Goal: Transaction & Acquisition: Purchase product/service

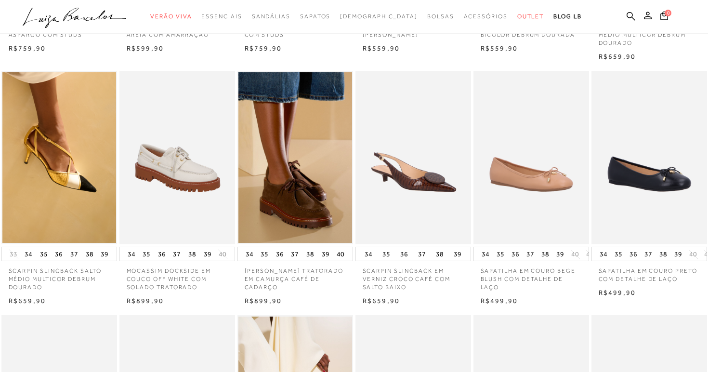
scroll to position [378, 0]
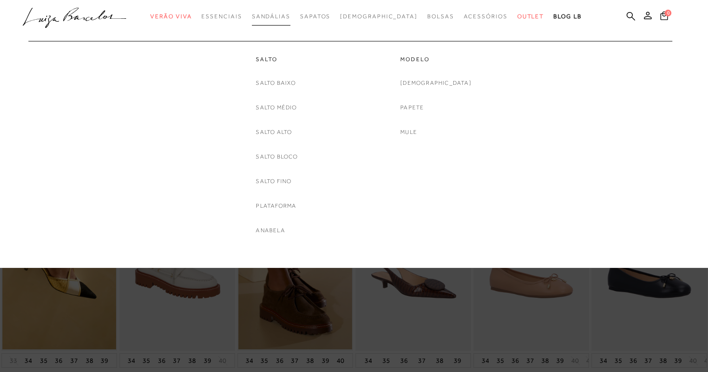
click at [288, 12] on link "Sandálias" at bounding box center [271, 17] width 39 height 18
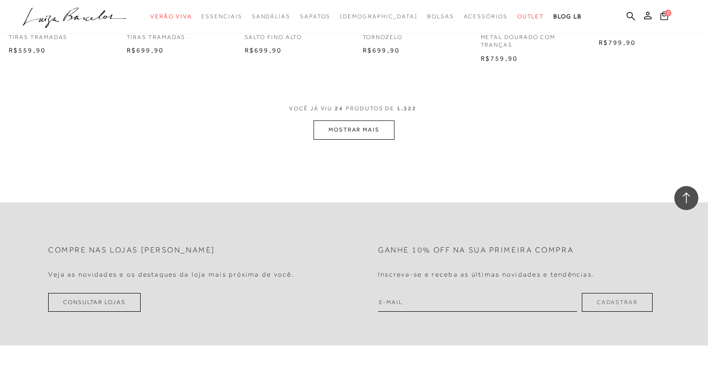
scroll to position [1002, 0]
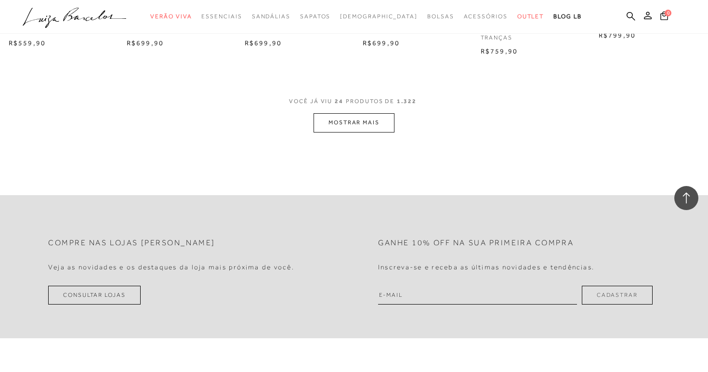
click at [364, 129] on button "MOSTRAR MAIS" at bounding box center [353, 122] width 81 height 19
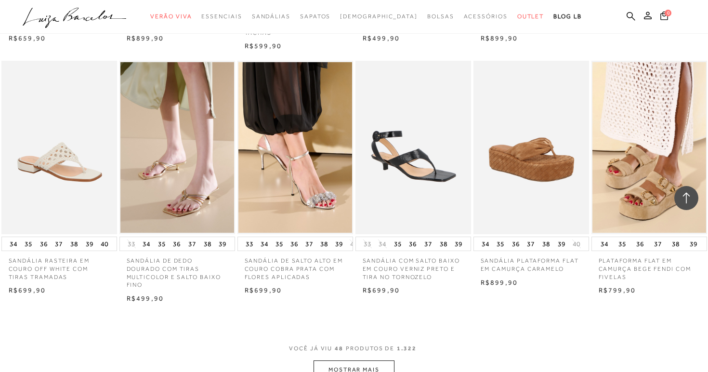
scroll to position [1795, 0]
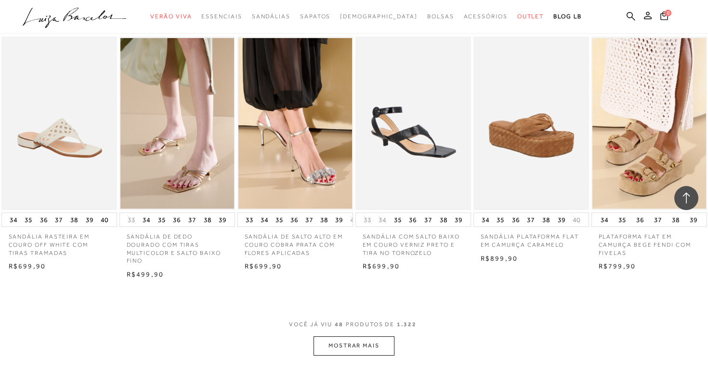
click at [372, 343] on button "MOSTRAR MAIS" at bounding box center [353, 345] width 81 height 19
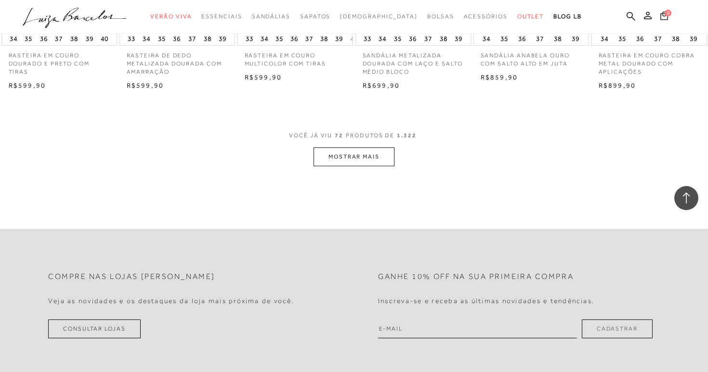
scroll to position [2977, 0]
click at [360, 157] on button "MOSTRAR MAIS" at bounding box center [353, 156] width 81 height 19
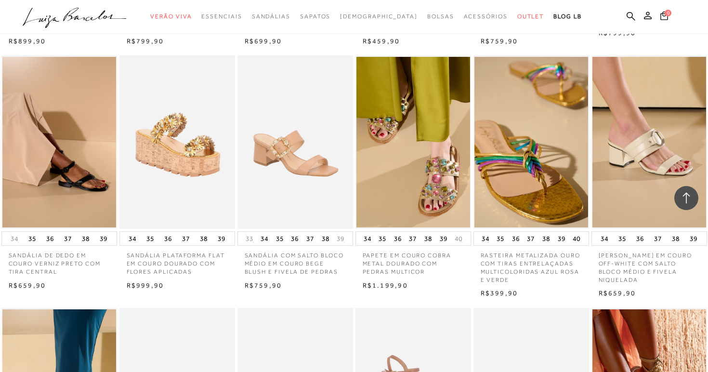
scroll to position [3267, 0]
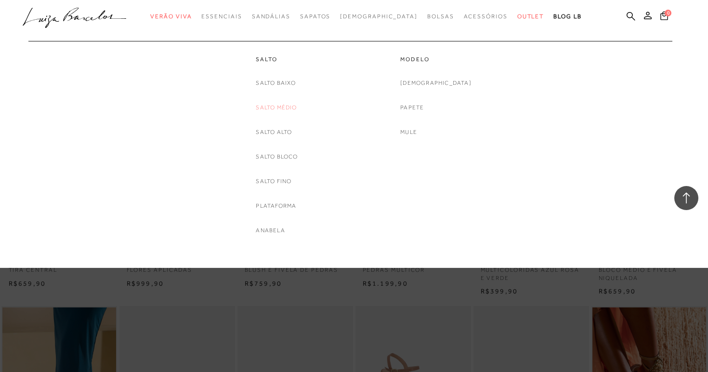
click at [289, 105] on link "Salto Médio" at bounding box center [276, 108] width 41 height 10
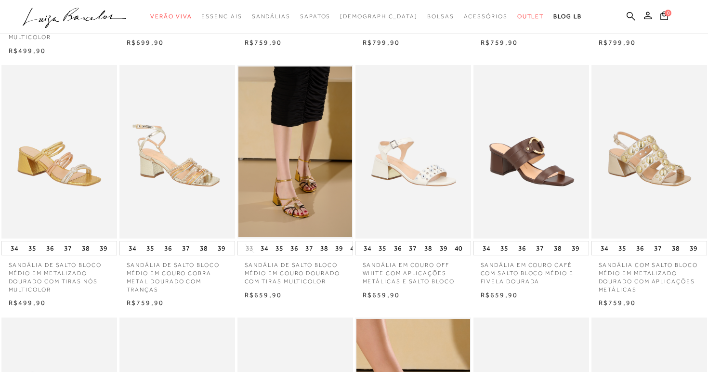
scroll to position [266, 0]
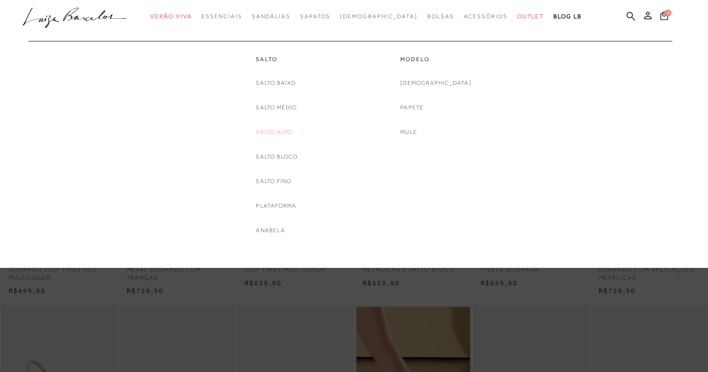
click at [278, 133] on link "Salto Alto" at bounding box center [274, 132] width 36 height 10
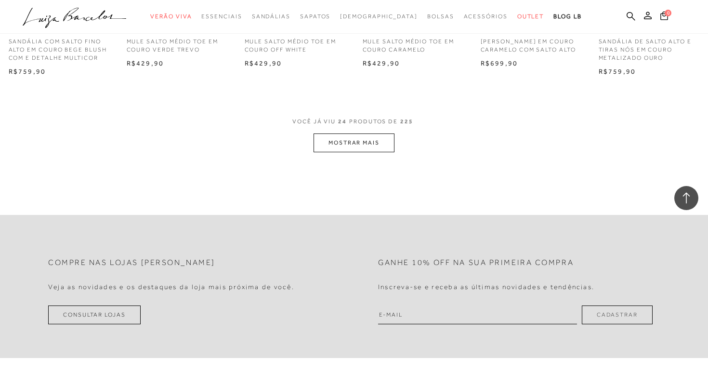
scroll to position [961, 0]
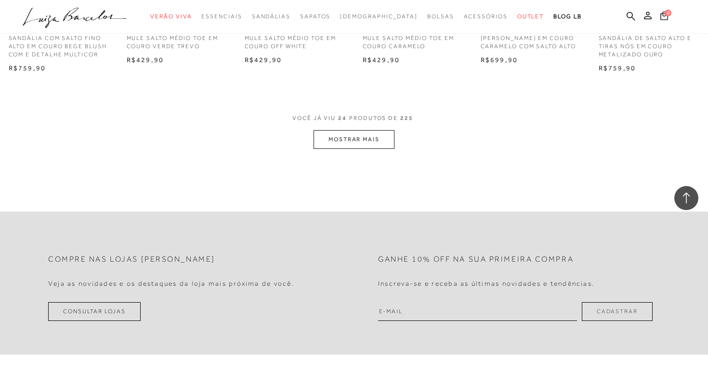
click at [369, 135] on button "MOSTRAR MAIS" at bounding box center [353, 139] width 81 height 19
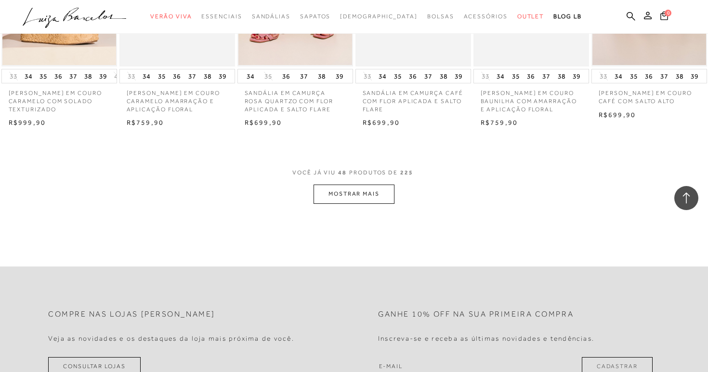
scroll to position [1901, 0]
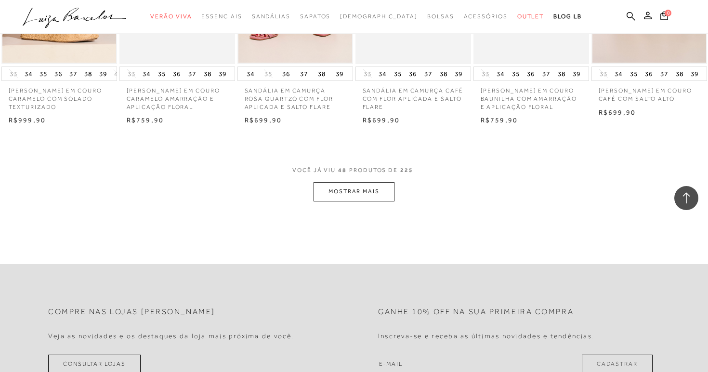
click at [382, 201] on button "MOSTRAR MAIS" at bounding box center [353, 191] width 81 height 19
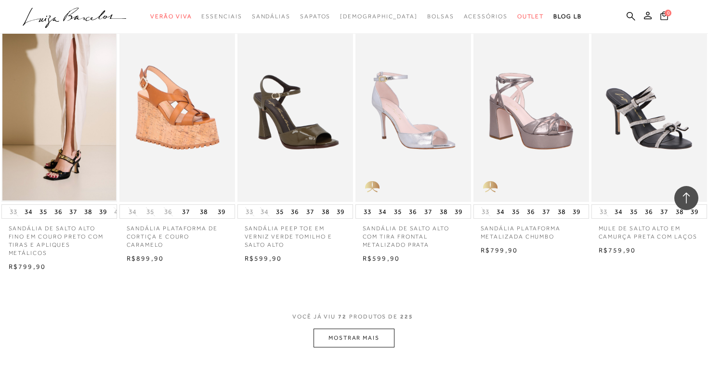
scroll to position [2793, 0]
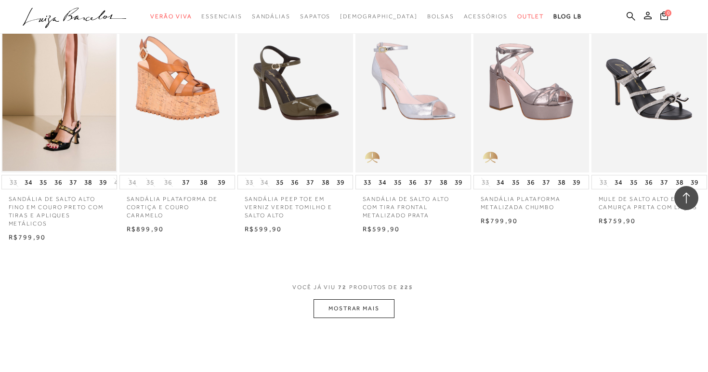
click at [385, 317] on button "MOSTRAR MAIS" at bounding box center [353, 308] width 81 height 19
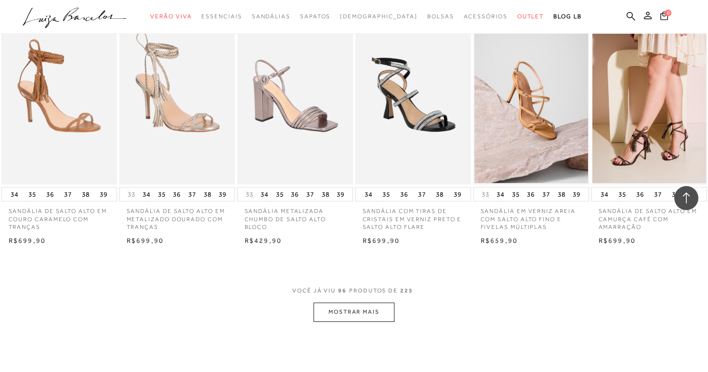
scroll to position [3774, 0]
click at [382, 321] on button "MOSTRAR MAIS" at bounding box center [353, 311] width 81 height 19
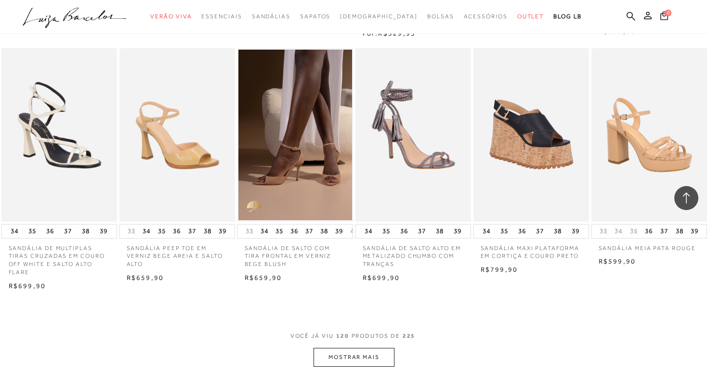
scroll to position [4788, 0]
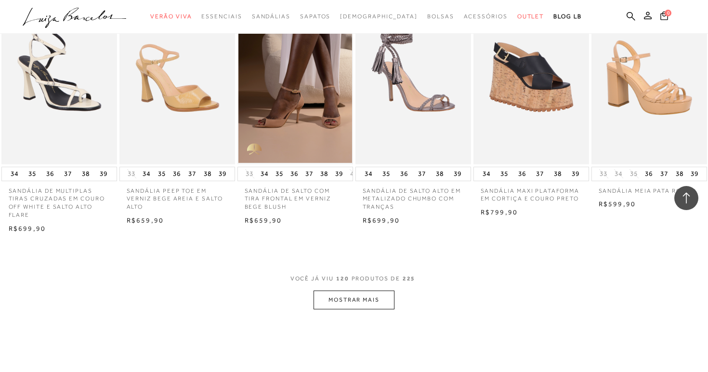
click at [374, 309] on button "MOSTRAR MAIS" at bounding box center [353, 299] width 81 height 19
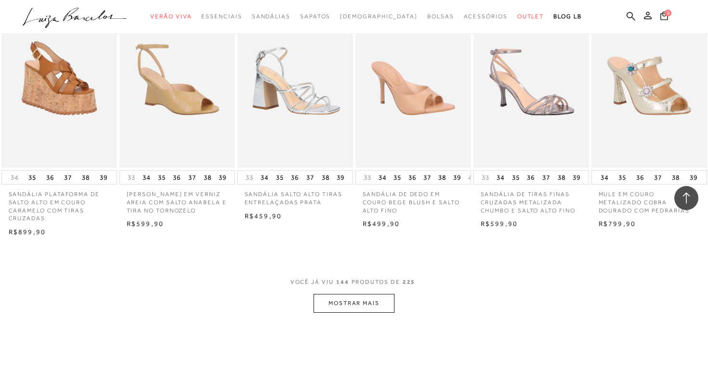
scroll to position [5804, 0]
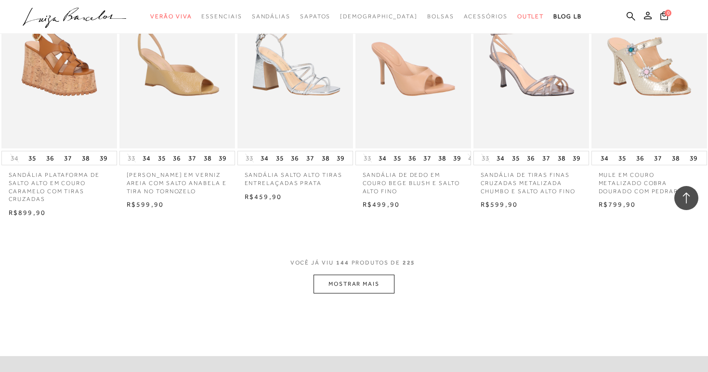
click at [383, 293] on button "MOSTRAR MAIS" at bounding box center [353, 283] width 81 height 19
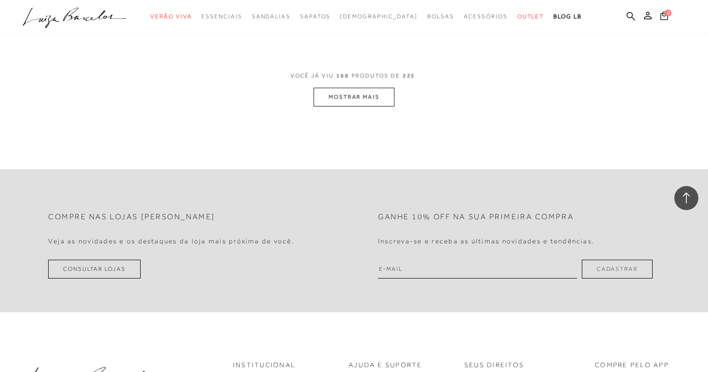
scroll to position [6985, 0]
click at [361, 104] on button "MOSTRAR MAIS" at bounding box center [353, 95] width 81 height 19
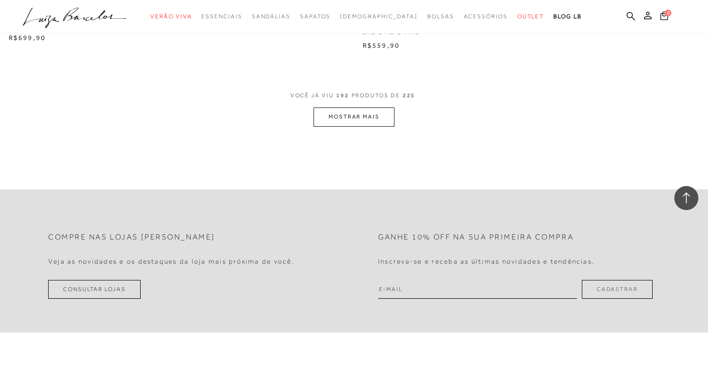
scroll to position [7949, 0]
click at [356, 124] on button "MOSTRAR MAIS" at bounding box center [353, 114] width 81 height 19
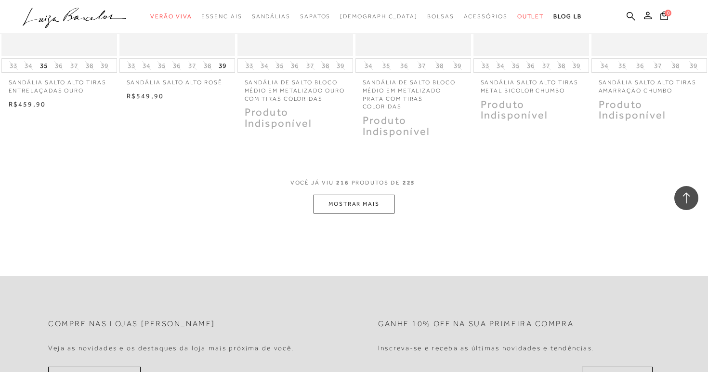
scroll to position [8868, 0]
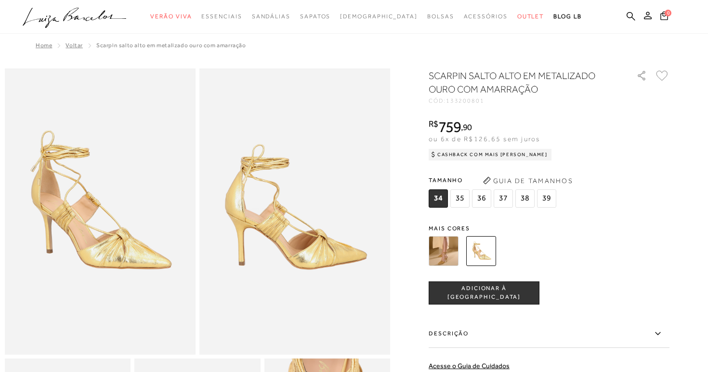
click at [449, 260] on img at bounding box center [443, 251] width 30 height 30
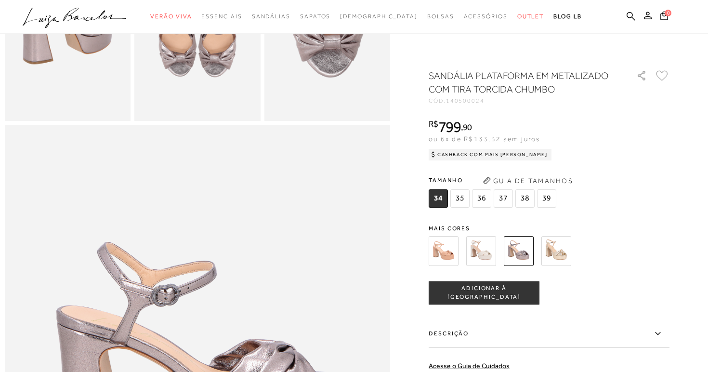
scroll to position [475, 0]
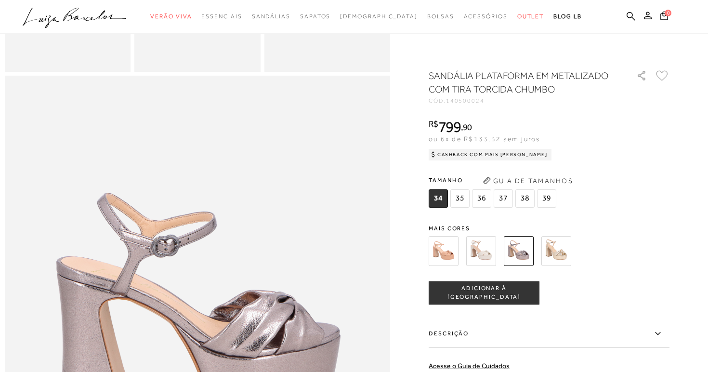
click at [567, 252] on img at bounding box center [556, 251] width 30 height 30
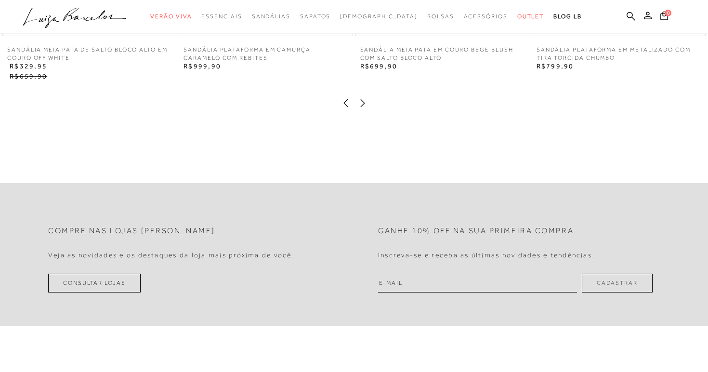
scroll to position [1536, 0]
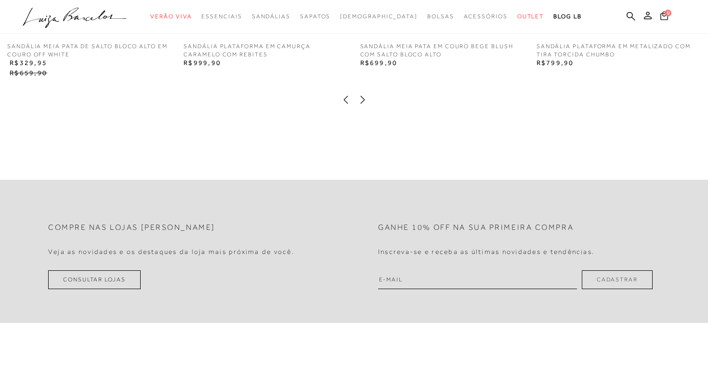
click at [370, 101] on div at bounding box center [354, 101] width 688 height 13
click at [355, 95] on div at bounding box center [361, 101] width 12 height 13
click at [361, 97] on icon at bounding box center [362, 100] width 4 height 8
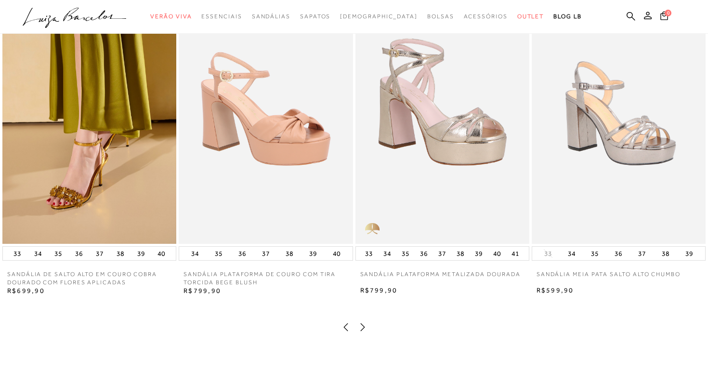
scroll to position [1306, 0]
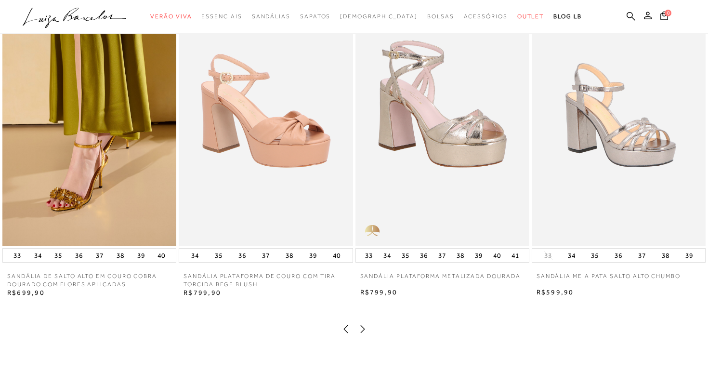
click at [359, 323] on div "SANDÁLIA MEIA PATA DE SALTO BLOCO ALTO EM COURO OFF WHITE 50% OFF 34 35 36 37 3…" at bounding box center [354, 159] width 708 height 354
click at [361, 327] on icon at bounding box center [362, 329] width 4 height 8
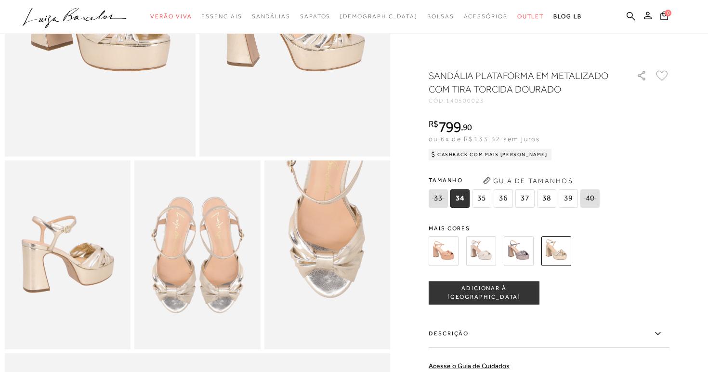
scroll to position [0, 0]
